Goal: Information Seeking & Learning: Understand process/instructions

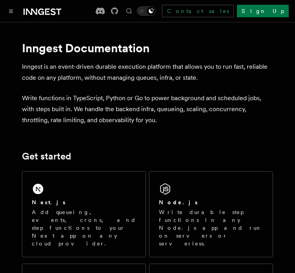
click at [180, 196] on div "Node.js Write durable step functions in any Node.js app and run on servers or s…" at bounding box center [210, 213] width 123 height 85
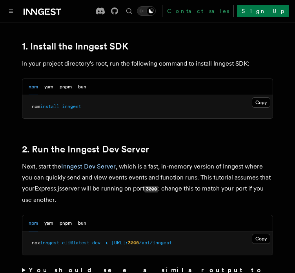
scroll to position [520, 0]
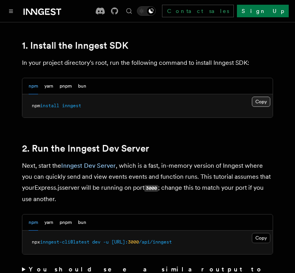
click at [260, 102] on button "Copy Copied" at bounding box center [261, 101] width 18 height 10
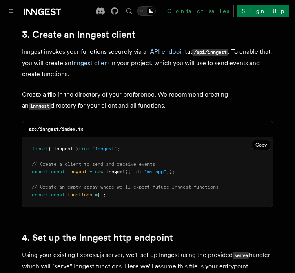
scroll to position [1003, 0]
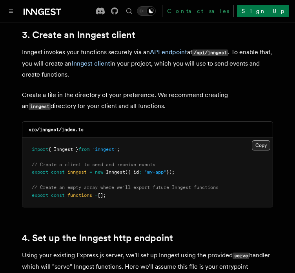
click at [259, 140] on button "Copy Copied" at bounding box center [261, 145] width 18 height 10
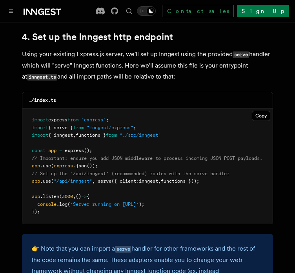
scroll to position [1203, 0]
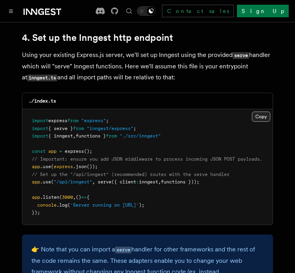
click at [261, 111] on button "Copy Copied" at bounding box center [261, 116] width 18 height 10
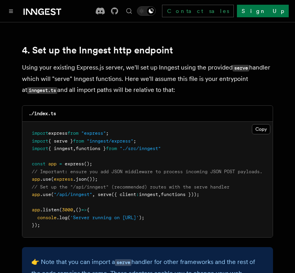
scroll to position [1188, 0]
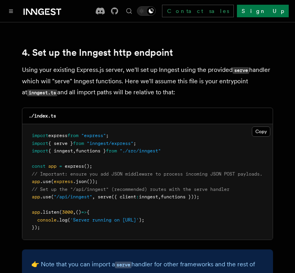
click at [95, 194] on span "," at bounding box center [93, 196] width 3 height 5
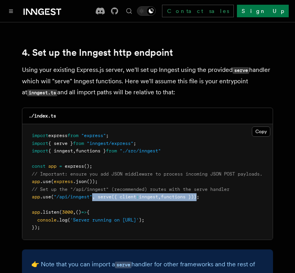
drag, startPoint x: 94, startPoint y: 187, endPoint x: 204, endPoint y: 186, distance: 109.8
click at [199, 194] on span "app .use ( "/api/inngest" , serve ({ client : inngest , functions }));" at bounding box center [115, 196] width 167 height 5
copy span ", serve ({ client : inngest , functions })"
